Goal: Navigation & Orientation: Find specific page/section

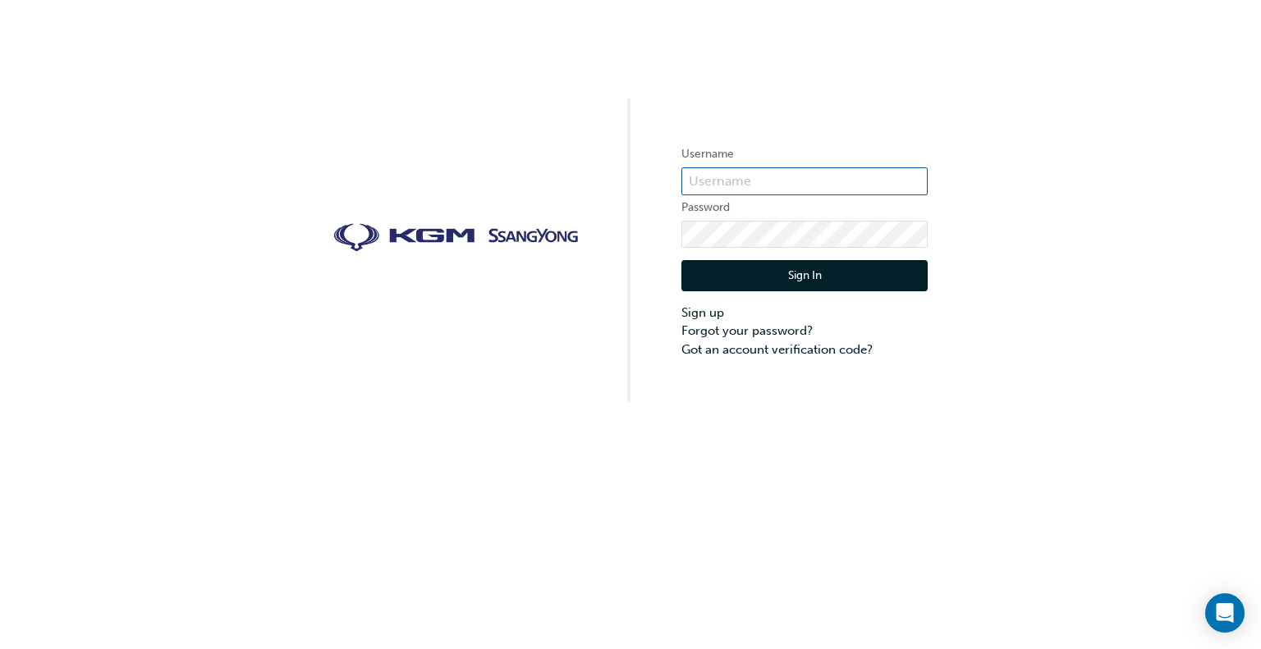
click at [742, 181] on input "text" at bounding box center [804, 181] width 246 height 28
type input "[PERSON_NAME].[PERSON_NAME]"
click at [781, 277] on button "Sign In" at bounding box center [804, 275] width 246 height 31
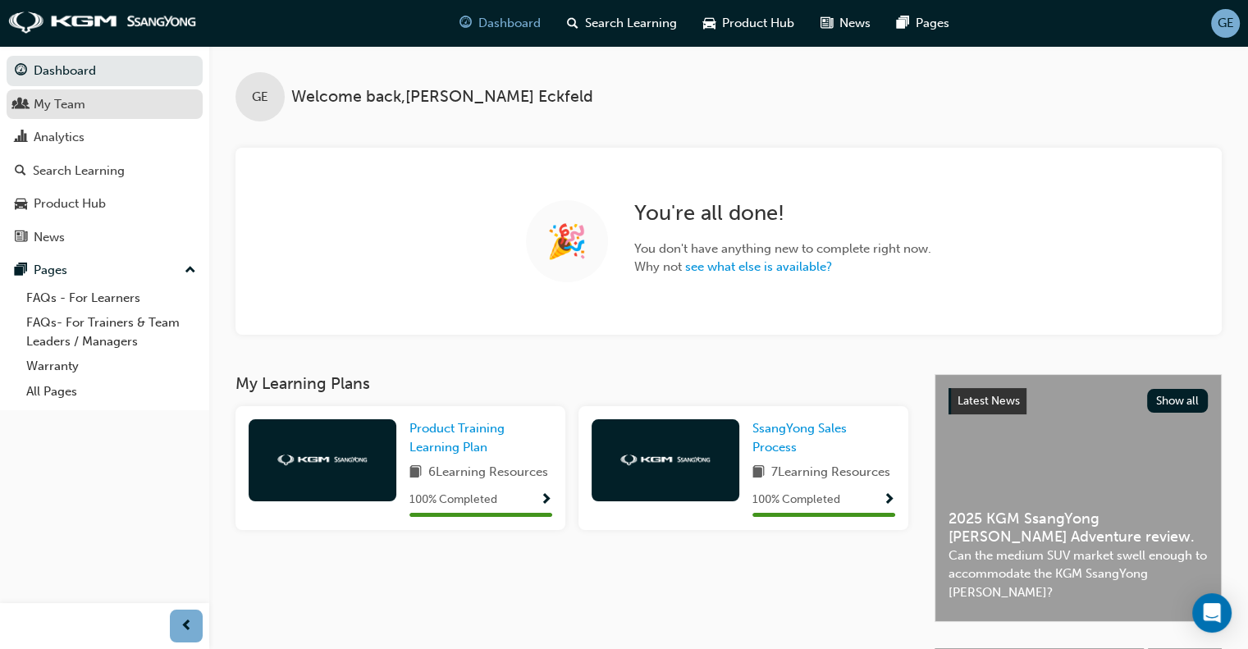
click at [43, 101] on div "My Team" at bounding box center [60, 104] width 52 height 19
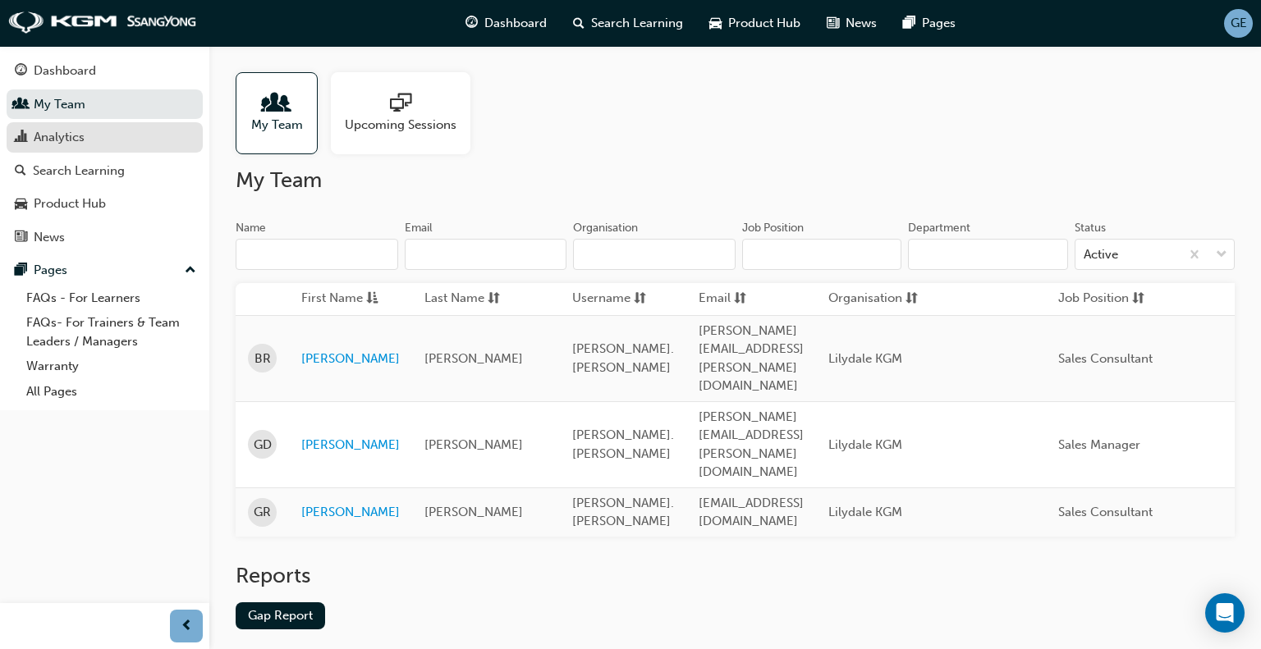
click at [112, 131] on div "Analytics" at bounding box center [105, 137] width 180 height 21
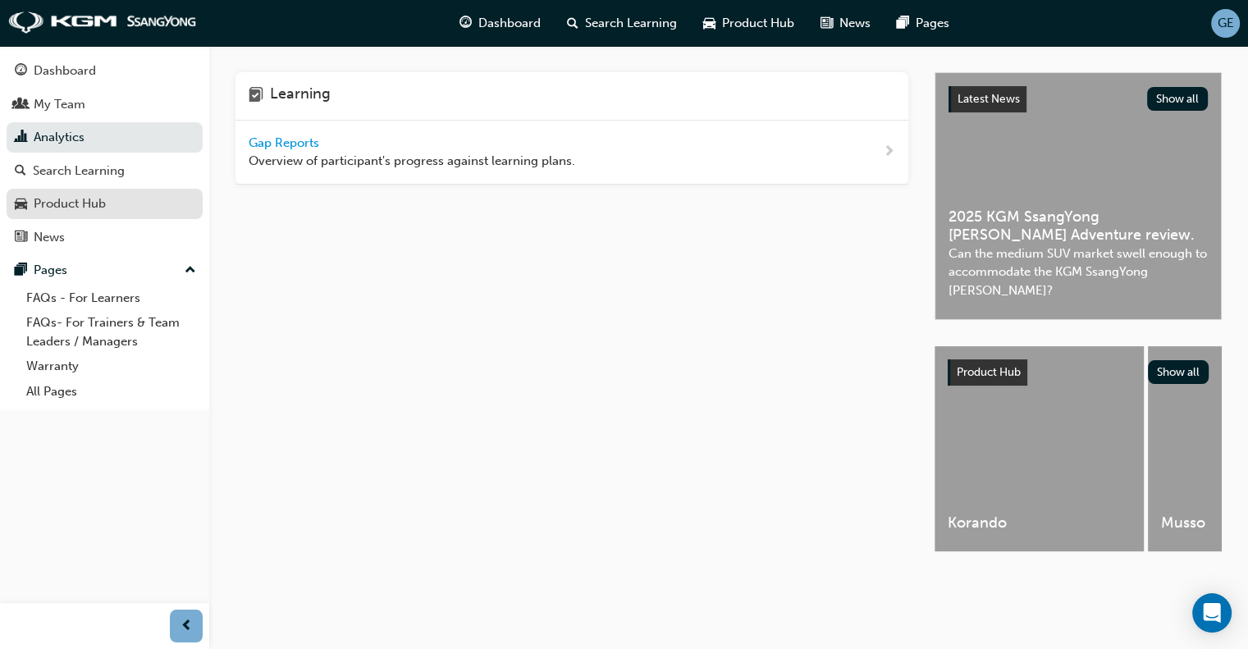
click at [119, 205] on div "Product Hub" at bounding box center [105, 204] width 180 height 21
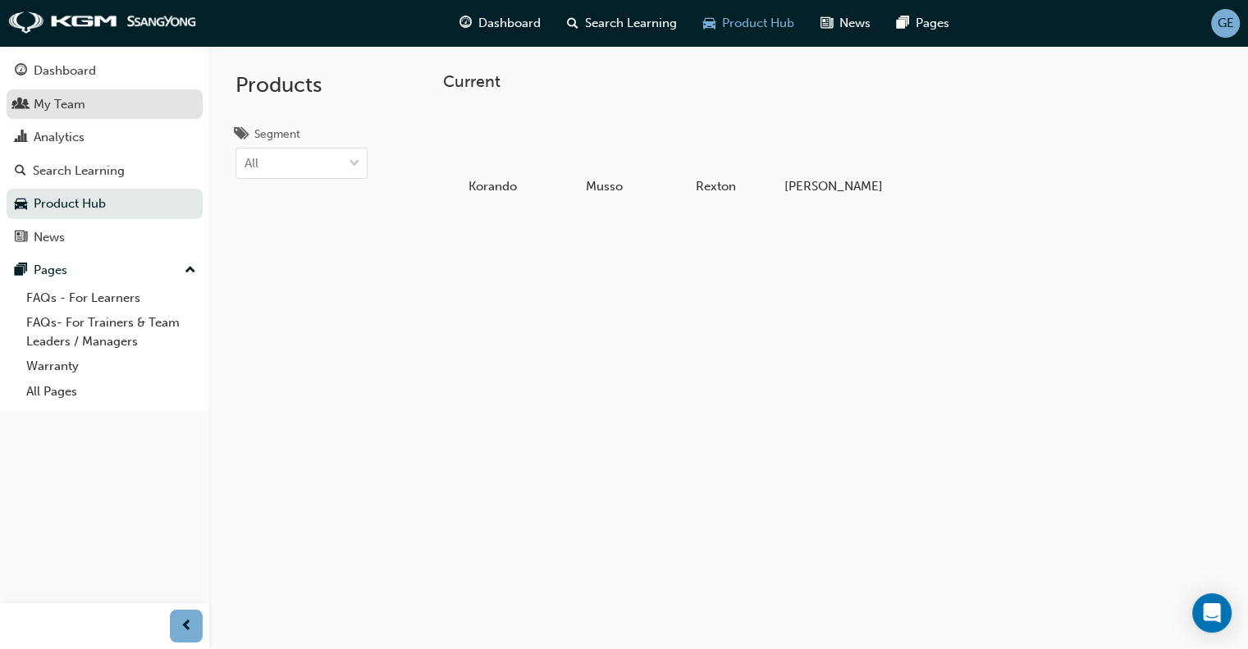
click at [99, 98] on div "My Team" at bounding box center [105, 104] width 180 height 21
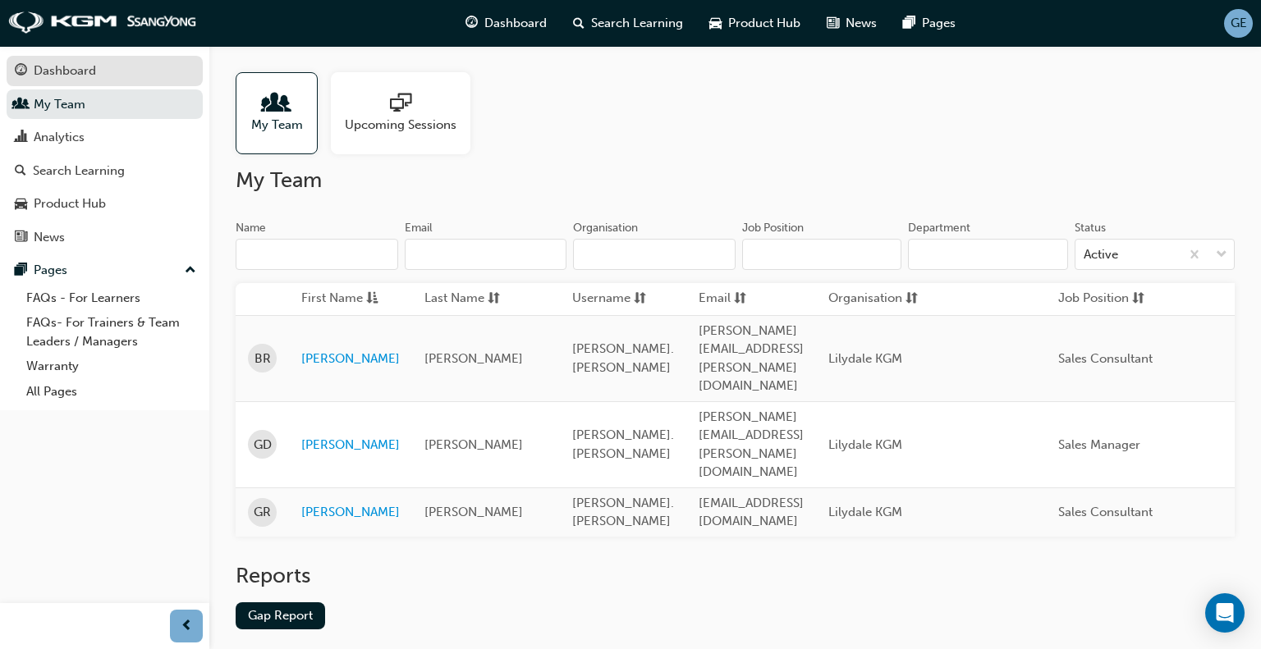
click at [66, 73] on div "Dashboard" at bounding box center [65, 71] width 62 height 19
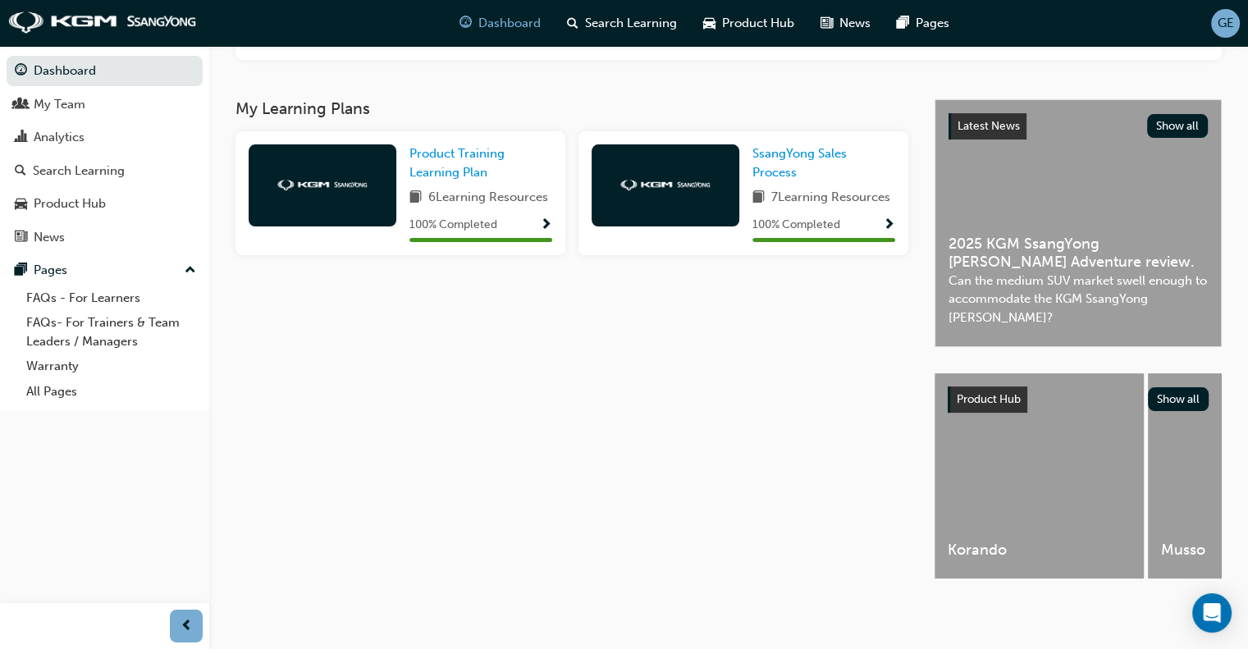
scroll to position [281, 0]
